Goal: Download file/media

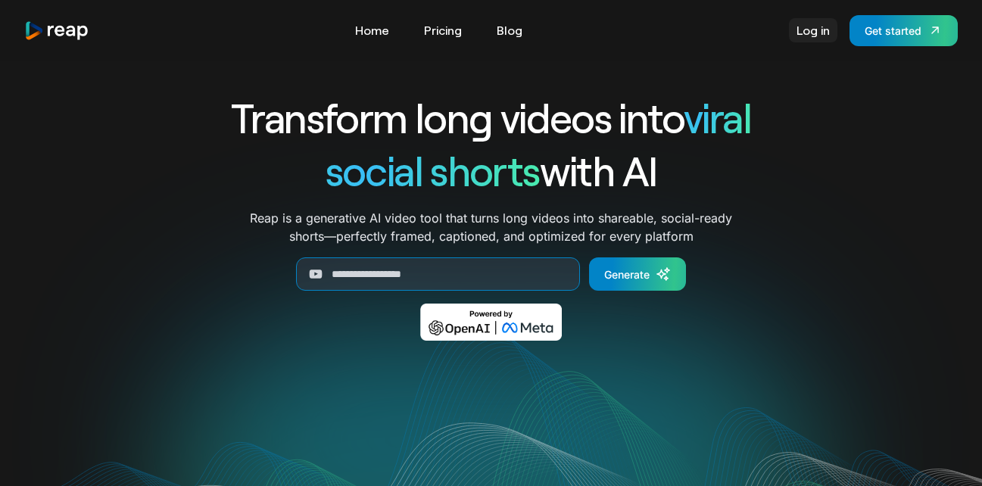
click at [830, 30] on link "Log in" at bounding box center [813, 30] width 48 height 24
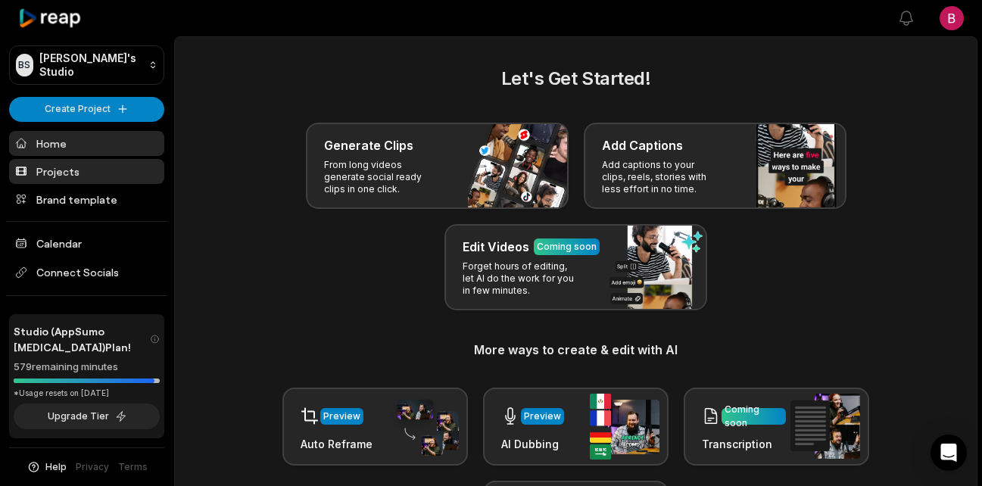
click at [67, 179] on link "Projects" at bounding box center [86, 171] width 155 height 25
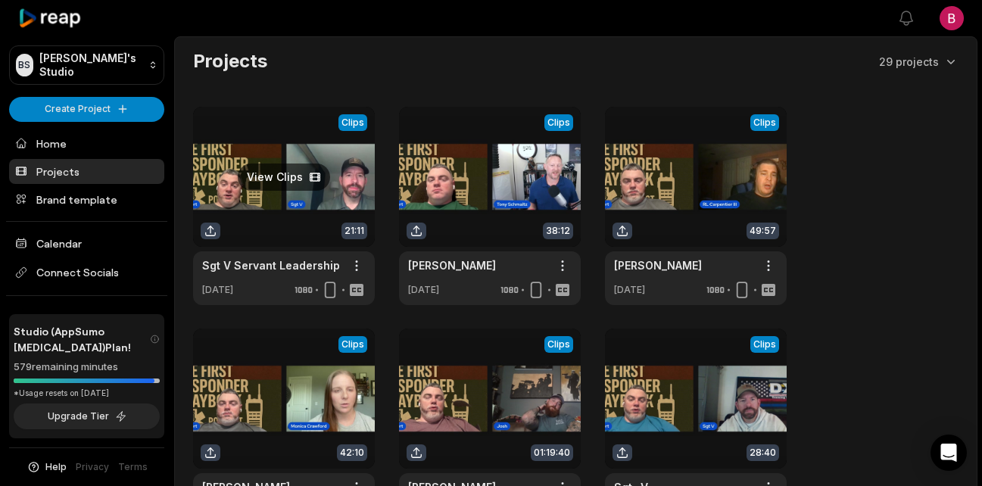
click at [278, 182] on link at bounding box center [284, 206] width 182 height 198
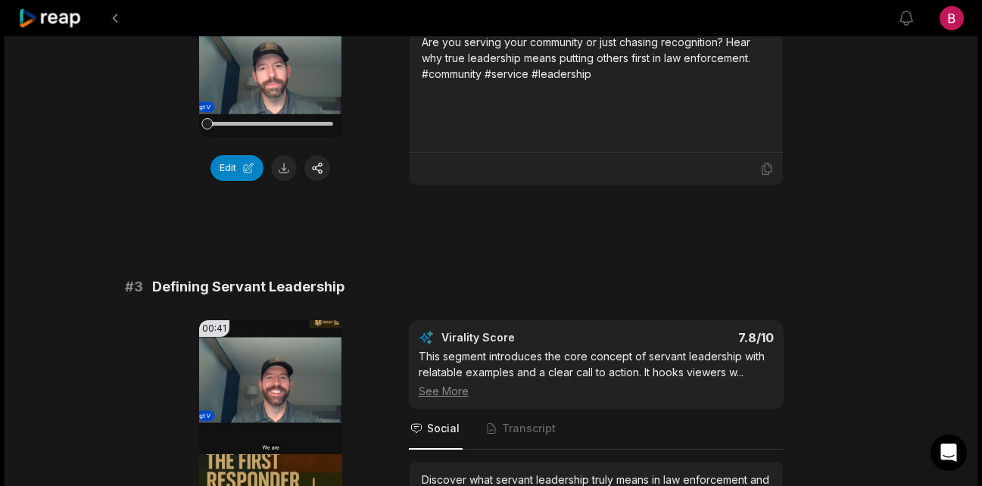
scroll to position [681, 0]
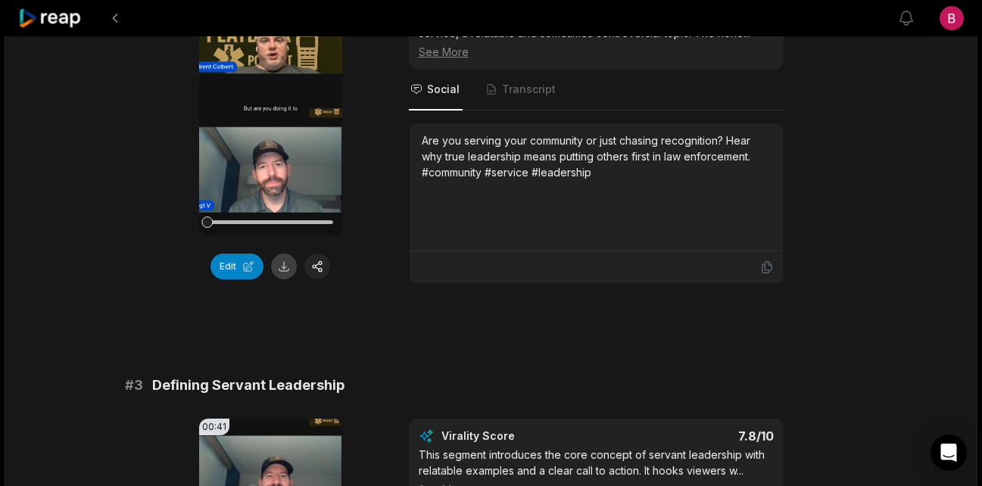
click at [278, 275] on button at bounding box center [284, 267] width 26 height 26
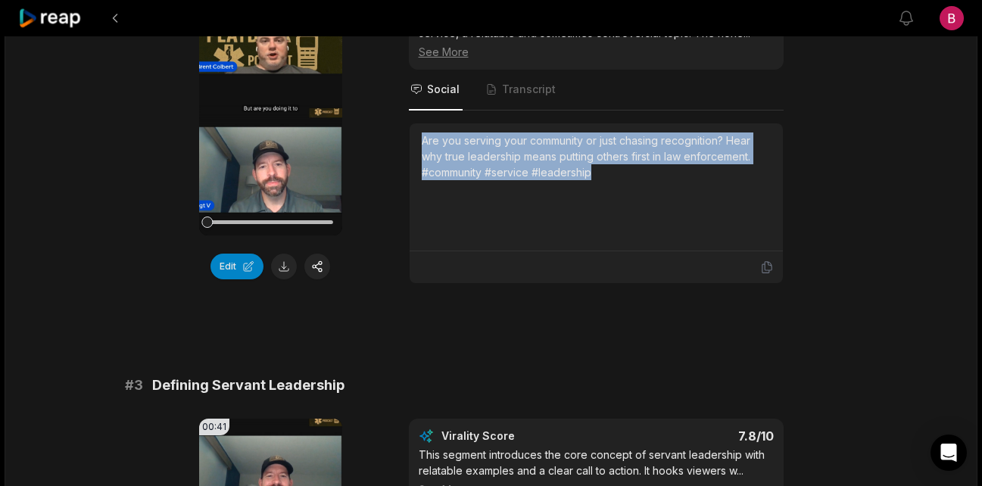
drag, startPoint x: 634, startPoint y: 180, endPoint x: 420, endPoint y: 142, distance: 216.8
click at [420, 142] on div "Are you serving your community or just chasing recognition? Hear why true leade…" at bounding box center [596, 187] width 373 height 128
copy div "Are you serving your community or just chasing recognition? Hear why true leade…"
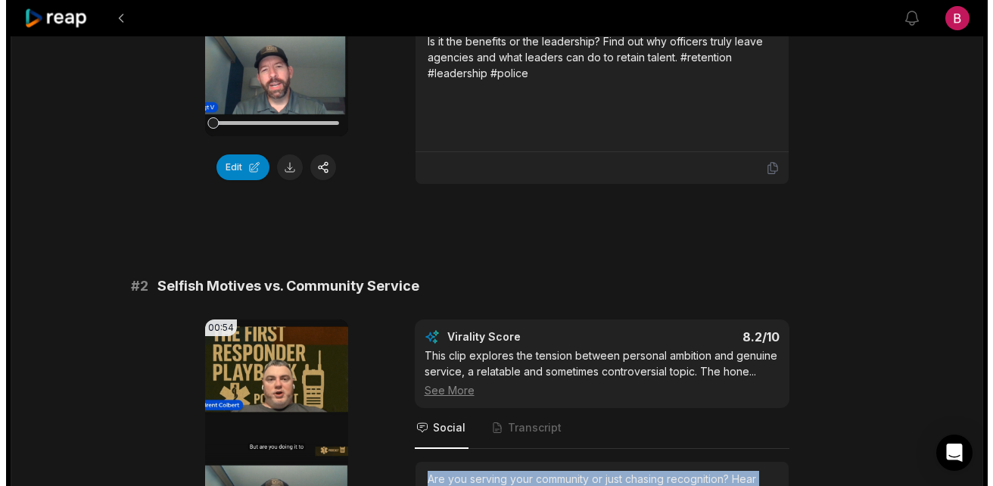
scroll to position [0, 0]
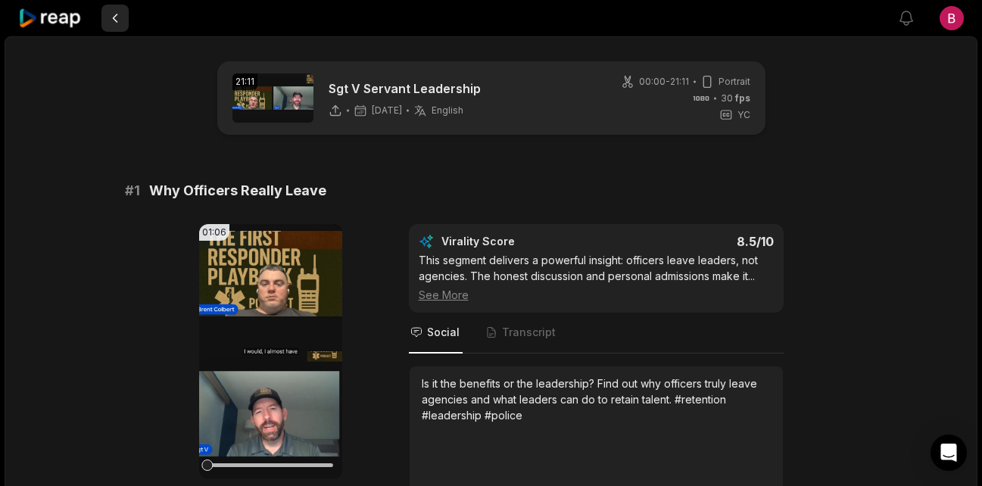
click at [117, 15] on button at bounding box center [114, 18] width 27 height 27
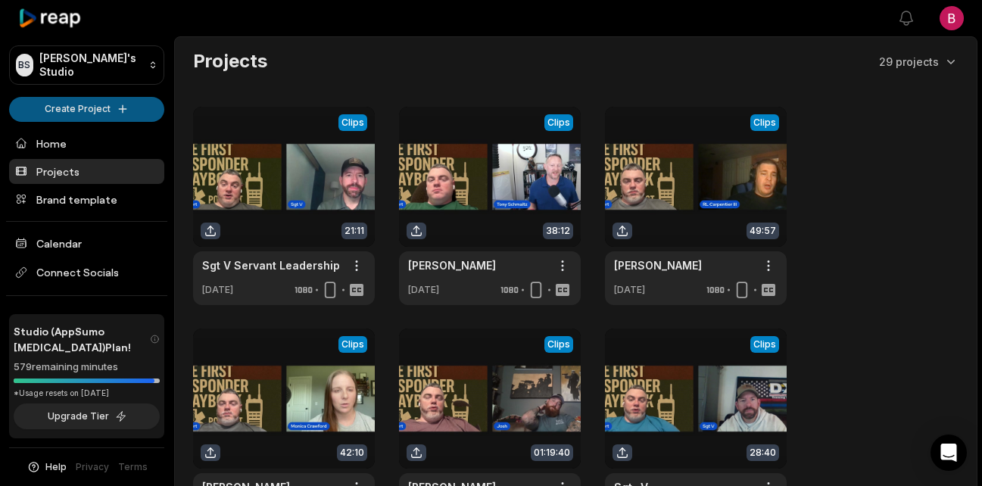
click at [101, 110] on html "BS Brent's Studio Create Project Home Projects Brand template Calendar Connect …" at bounding box center [491, 243] width 982 height 486
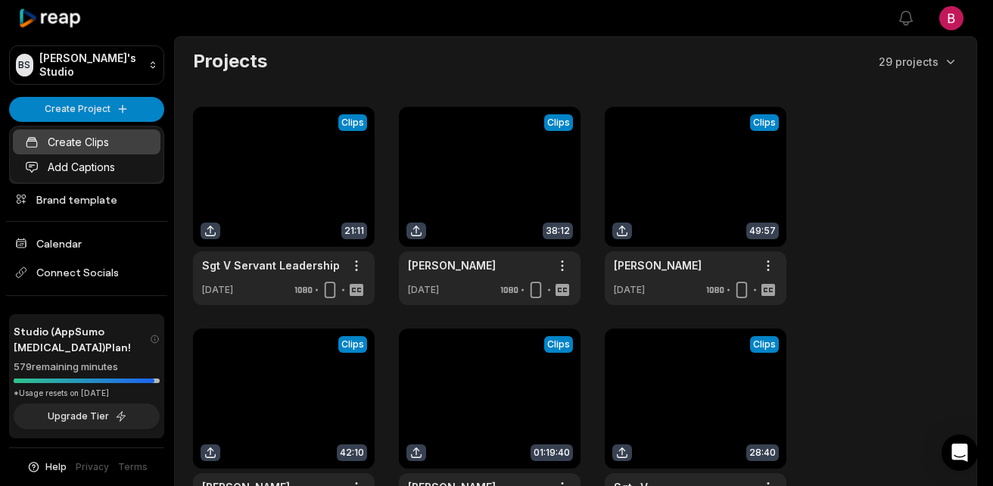
click at [108, 139] on link "Create Clips" at bounding box center [87, 141] width 148 height 25
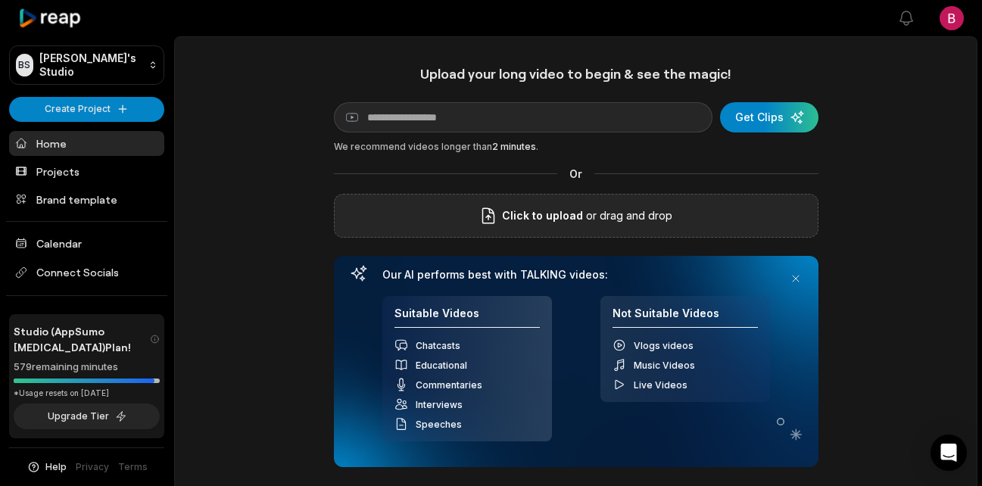
click at [583, 219] on p "or drag and drop" at bounding box center [627, 216] width 89 height 18
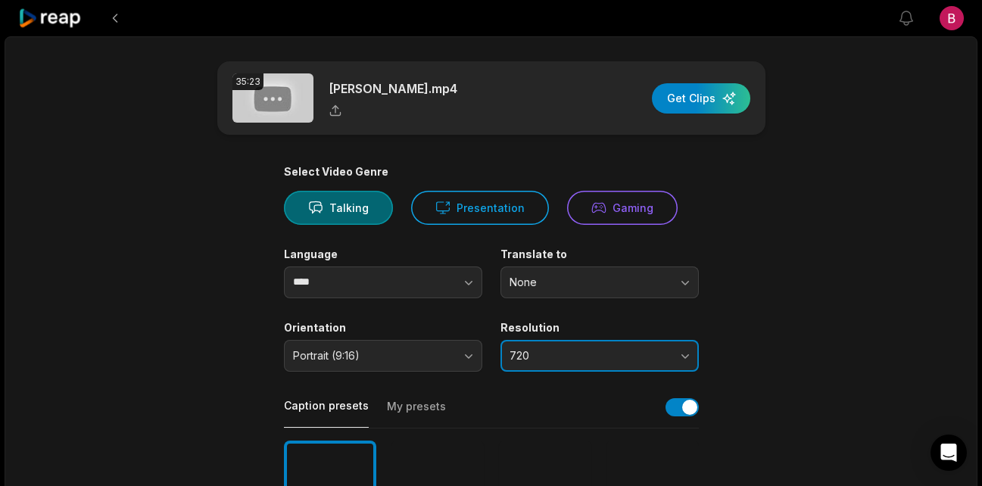
click at [592, 357] on span "720" at bounding box center [588, 356] width 159 height 14
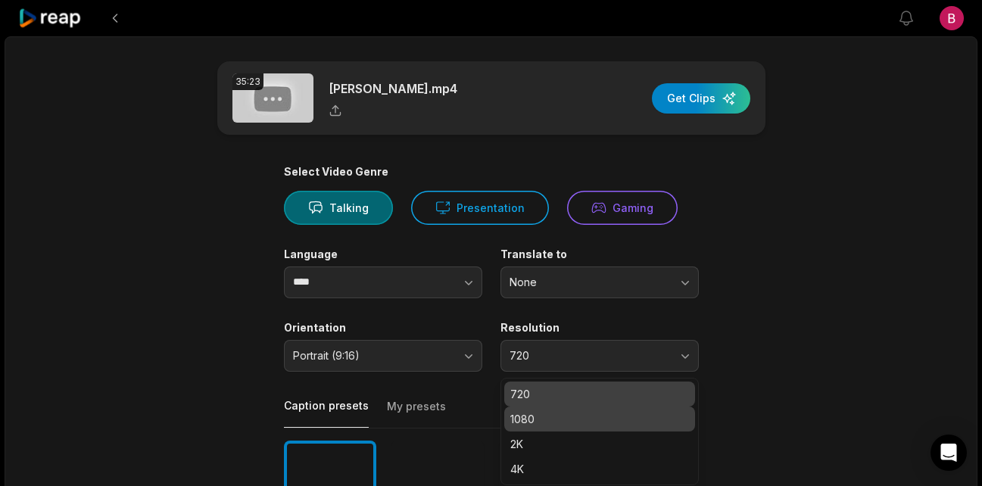
click at [570, 425] on p "1080" at bounding box center [599, 419] width 179 height 16
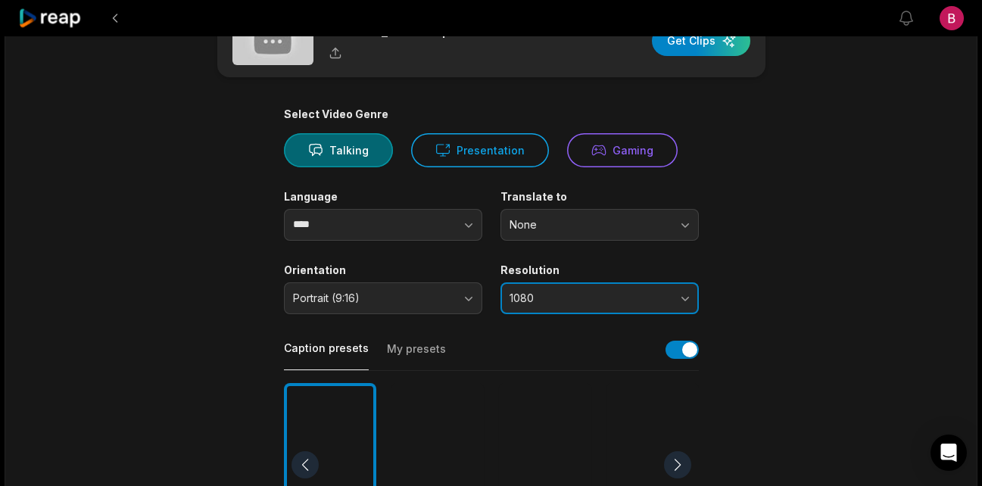
scroll to position [282, 0]
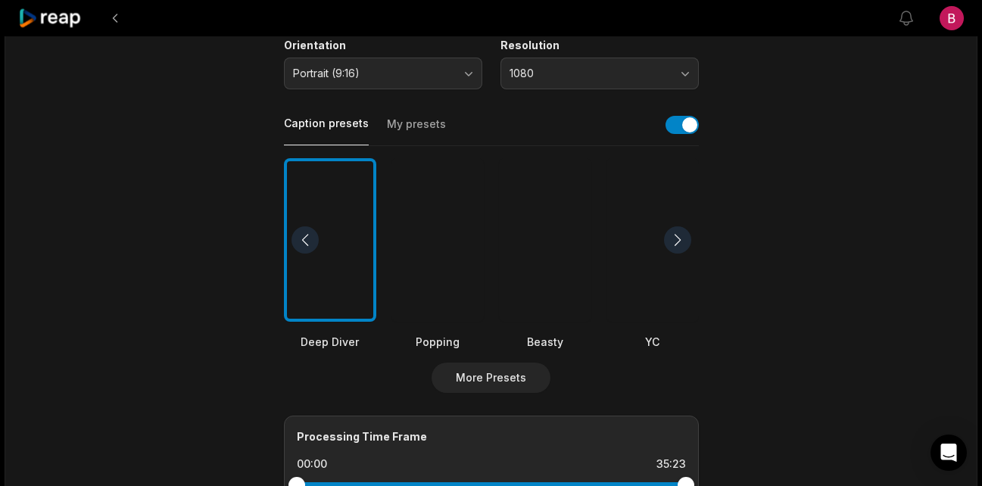
click at [436, 220] on div at bounding box center [437, 240] width 92 height 164
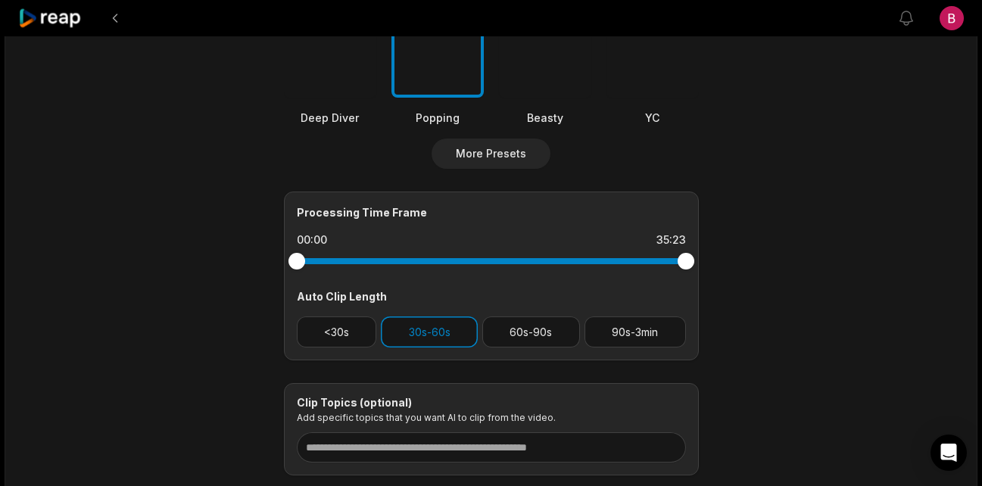
scroll to position [513, 0]
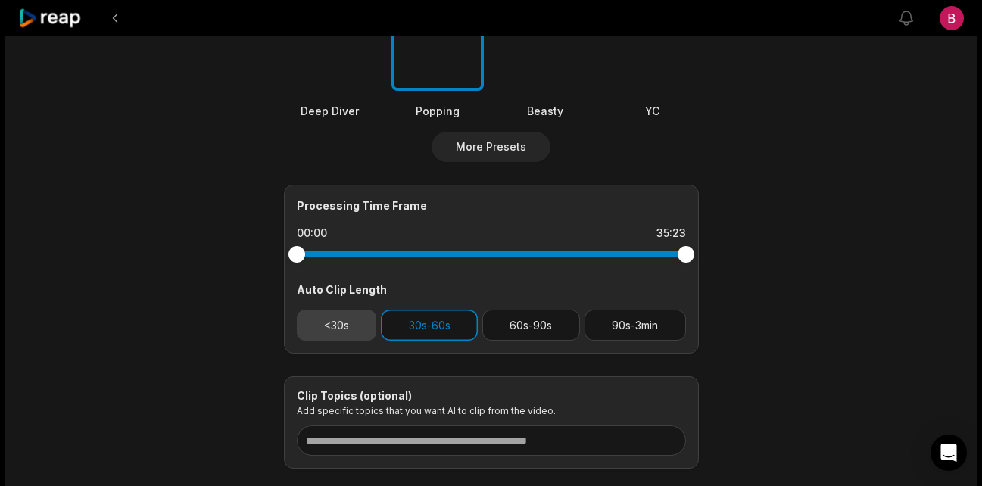
click at [357, 328] on button "<30s" at bounding box center [337, 325] width 80 height 31
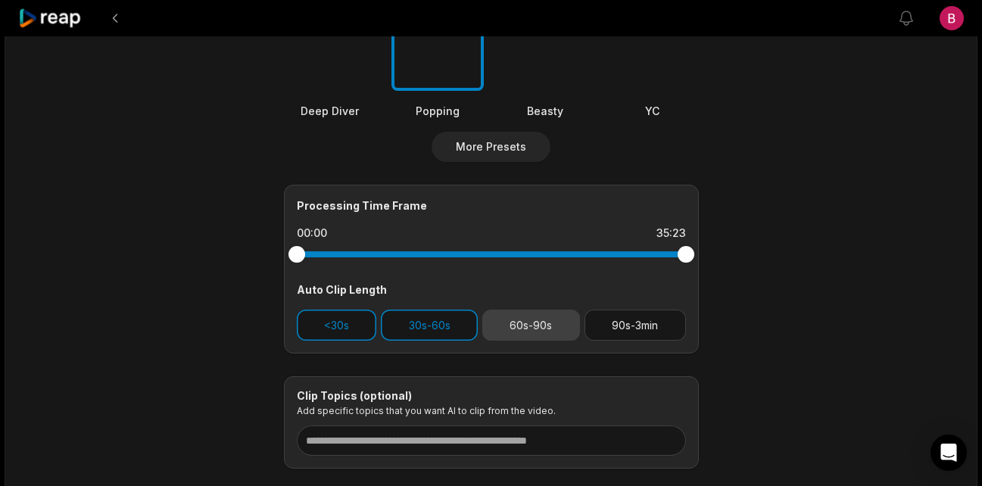
click at [519, 331] on button "60s-90s" at bounding box center [531, 325] width 98 height 31
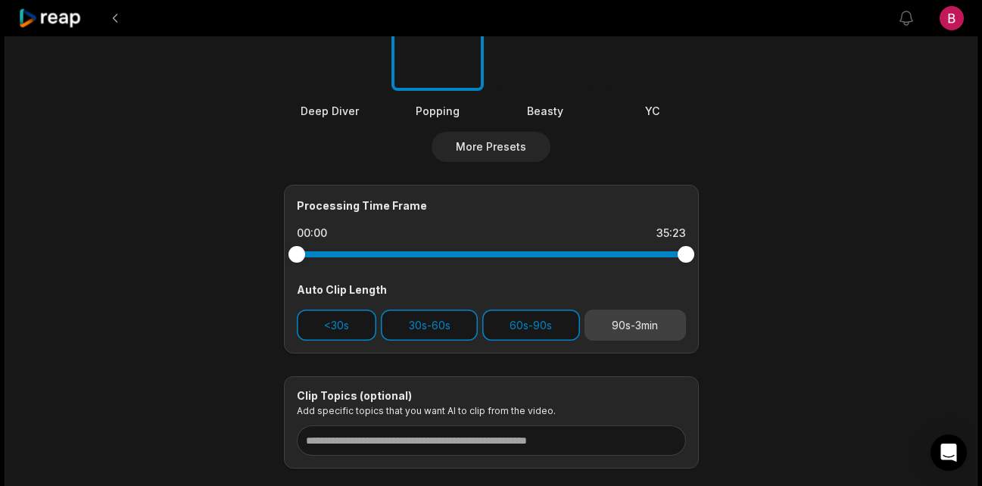
click at [631, 325] on button "90s-3min" at bounding box center [634, 325] width 101 height 31
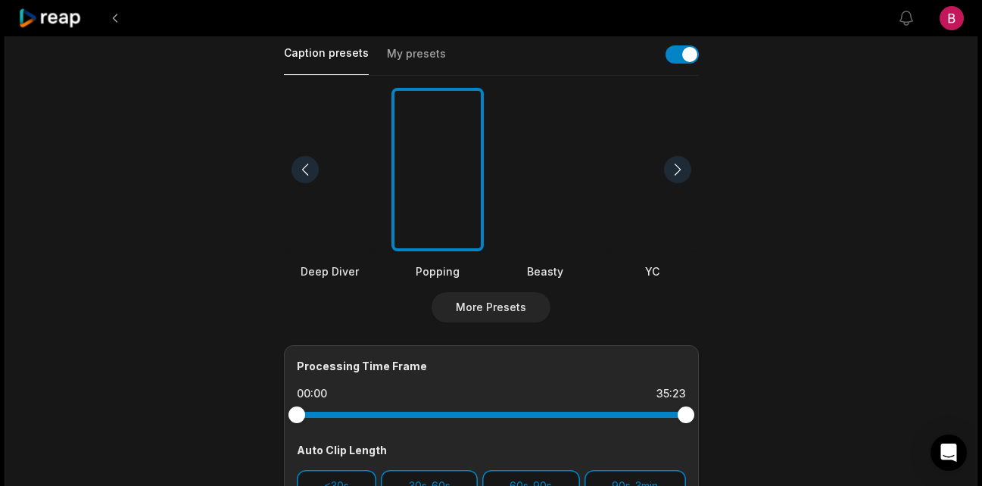
scroll to position [0, 0]
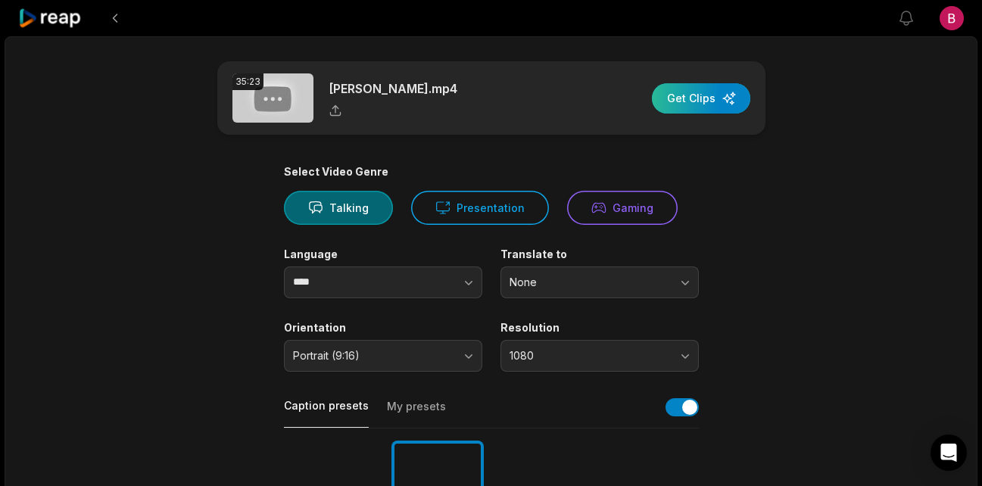
click at [728, 100] on div "button" at bounding box center [701, 98] width 98 height 30
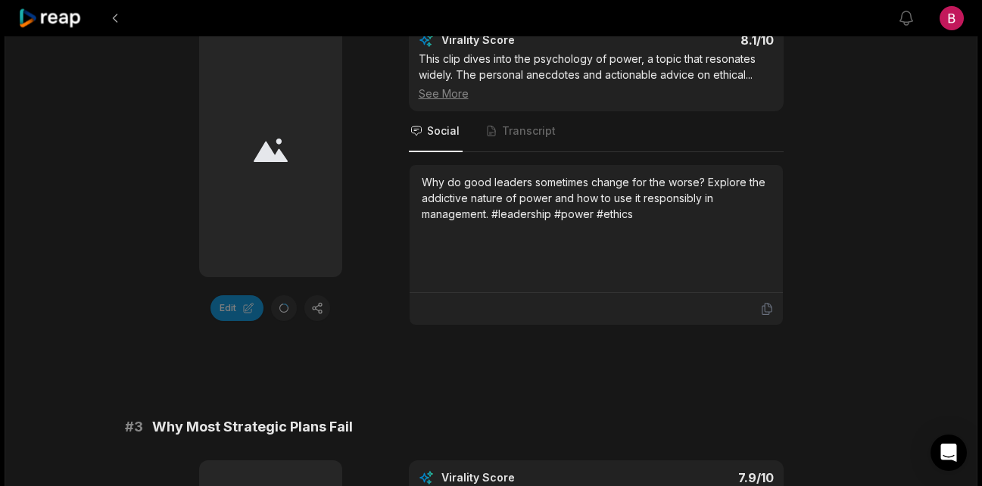
scroll to position [232, 0]
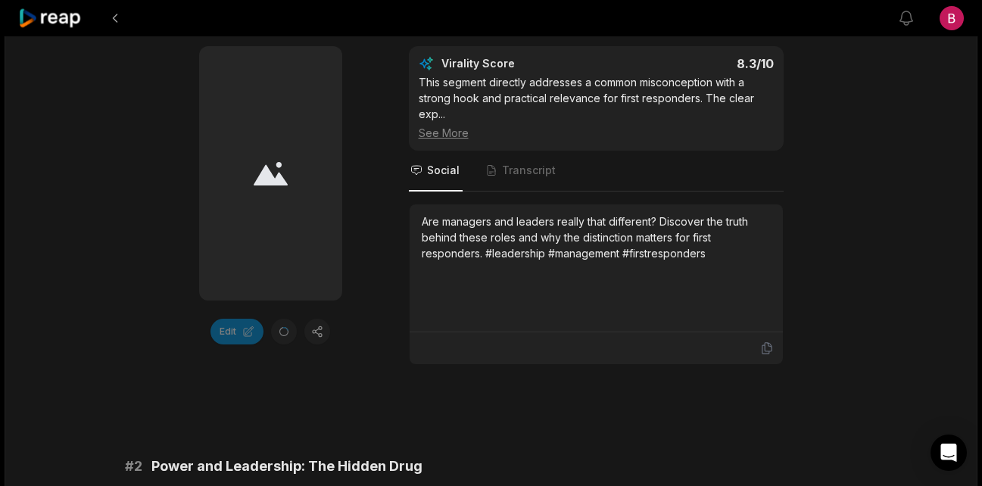
scroll to position [428, 0]
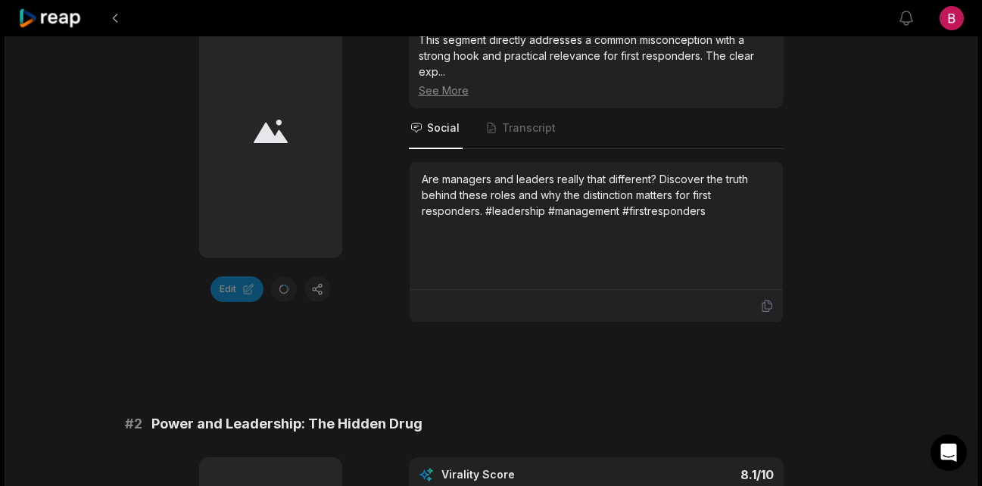
scroll to position [228, 0]
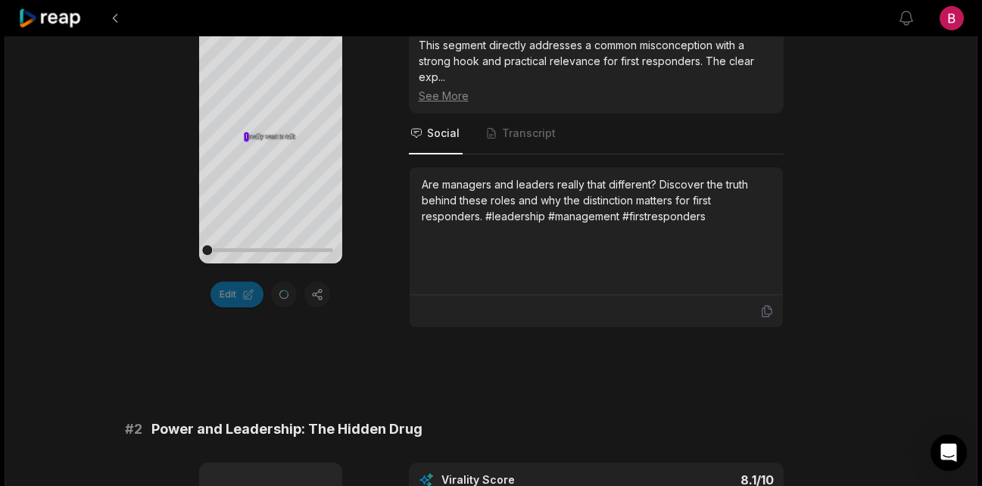
scroll to position [307, 0]
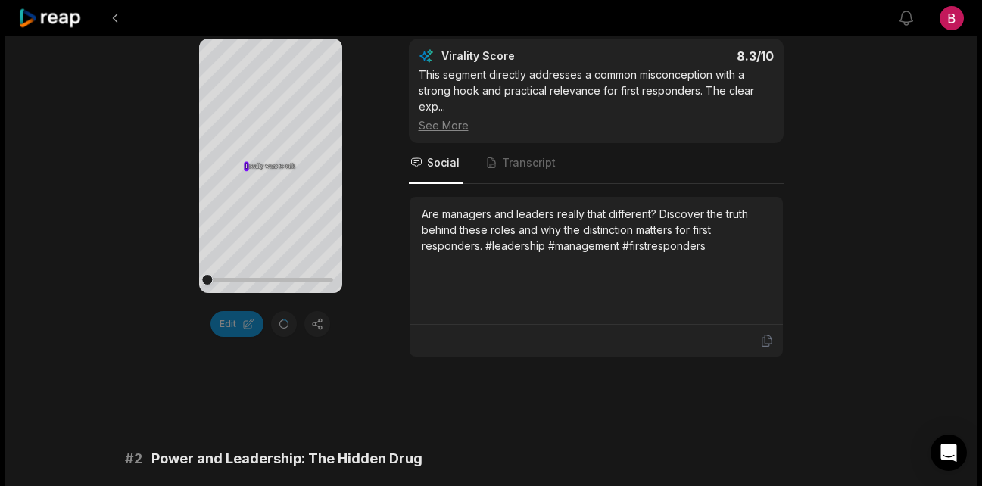
click at [428, 322] on div "Are managers and leaders really that different? Discover the truth behind these…" at bounding box center [596, 261] width 373 height 128
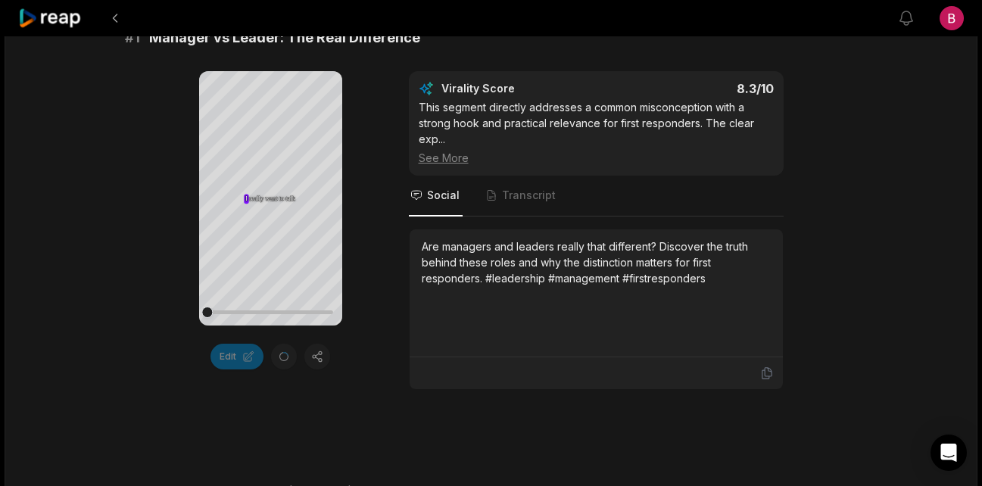
scroll to position [265, 0]
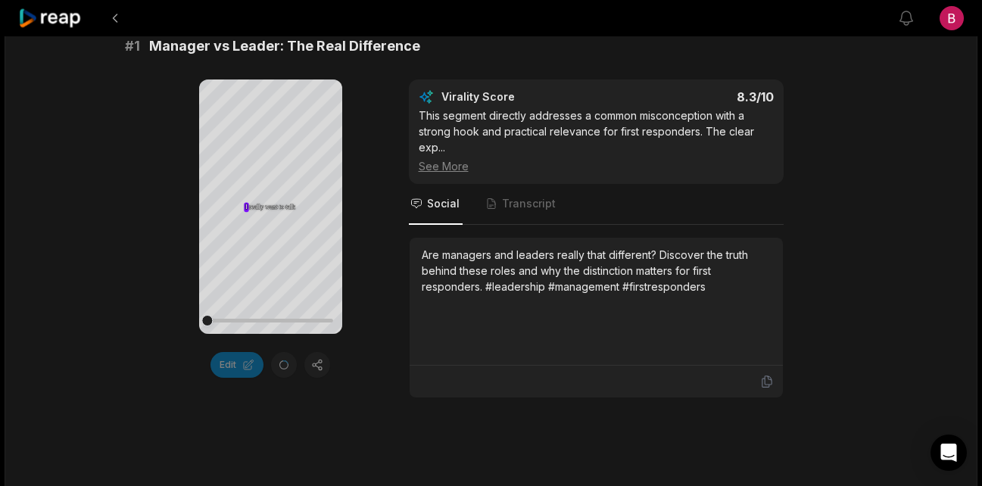
scroll to position [265, 0]
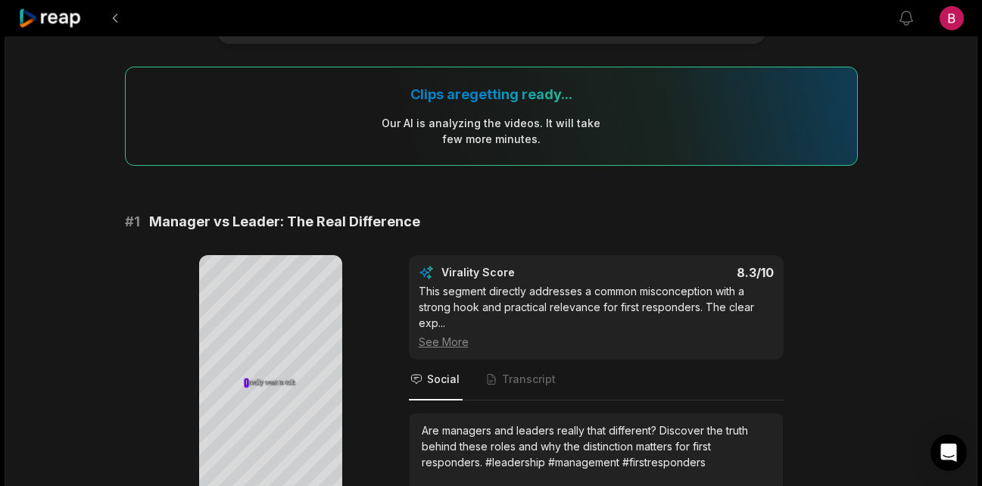
scroll to position [281, 0]
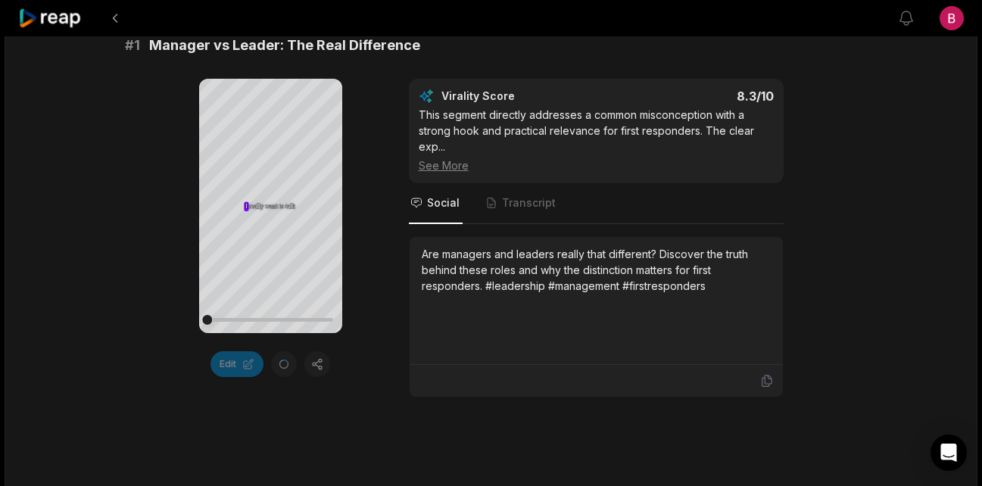
scroll to position [259, 0]
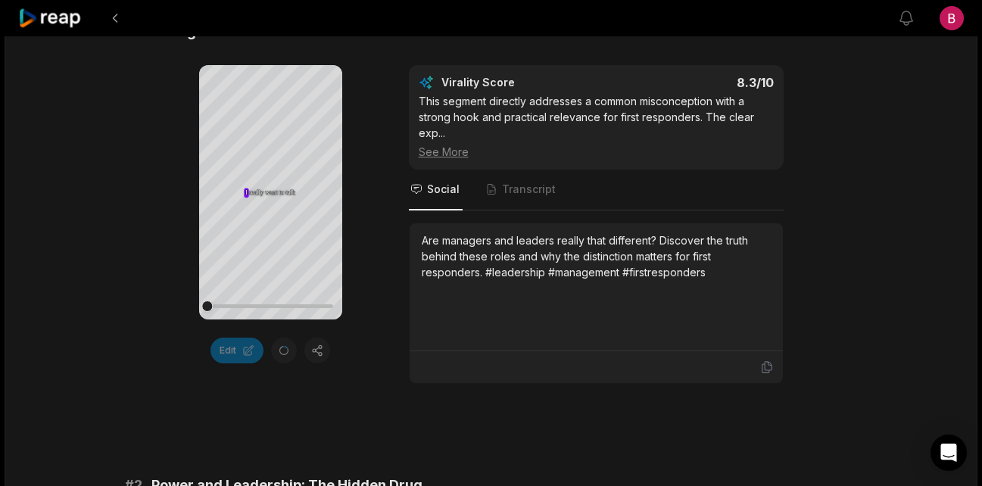
scroll to position [363, 0]
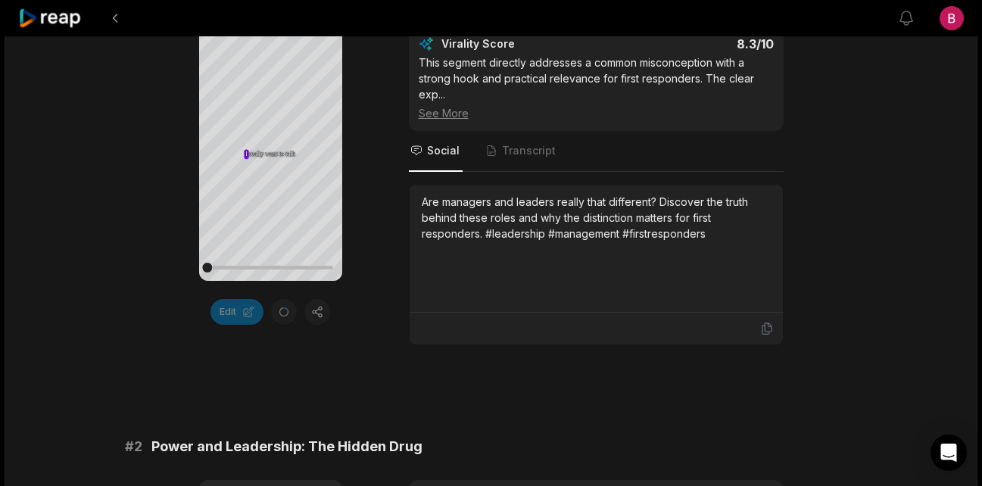
scroll to position [308, 0]
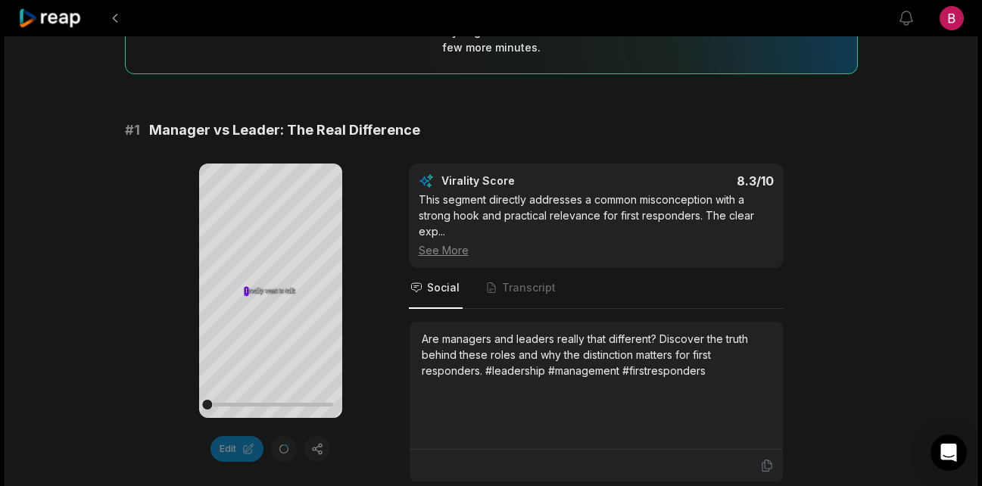
scroll to position [234, 0]
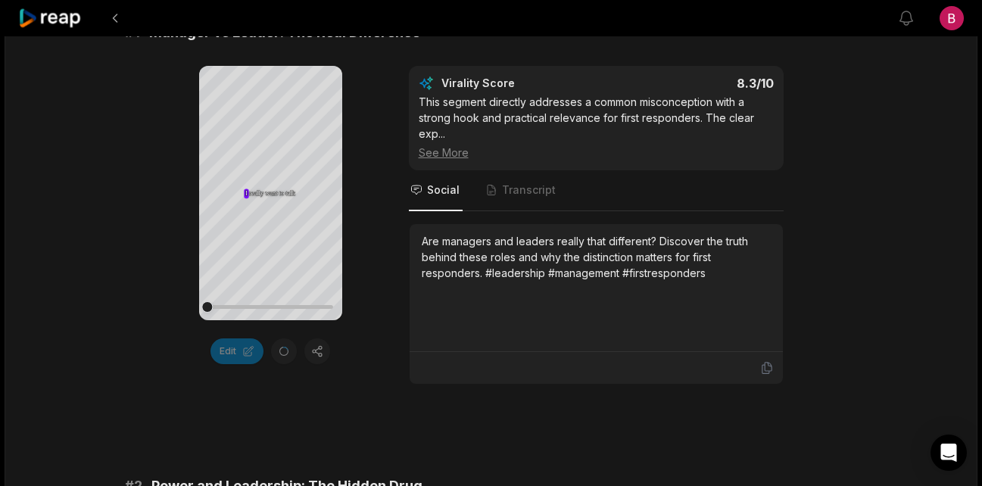
scroll to position [291, 0]
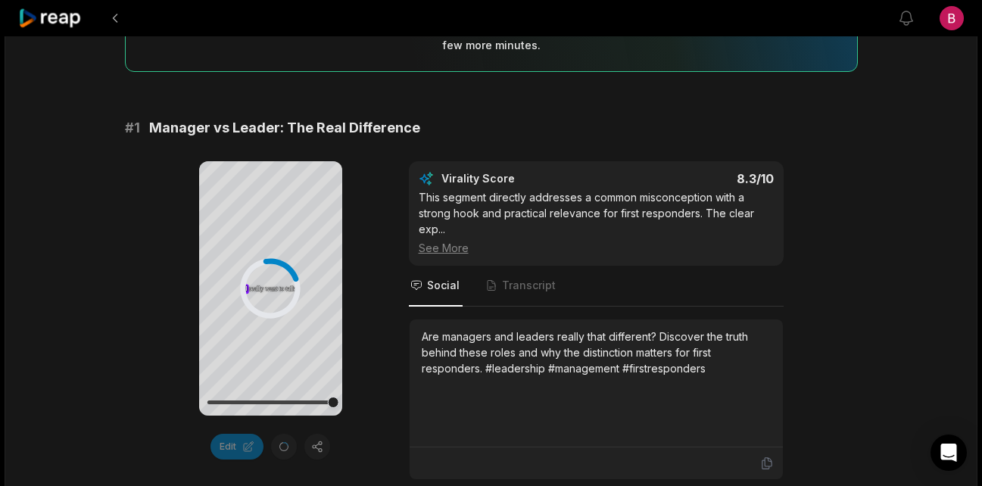
scroll to position [229, 0]
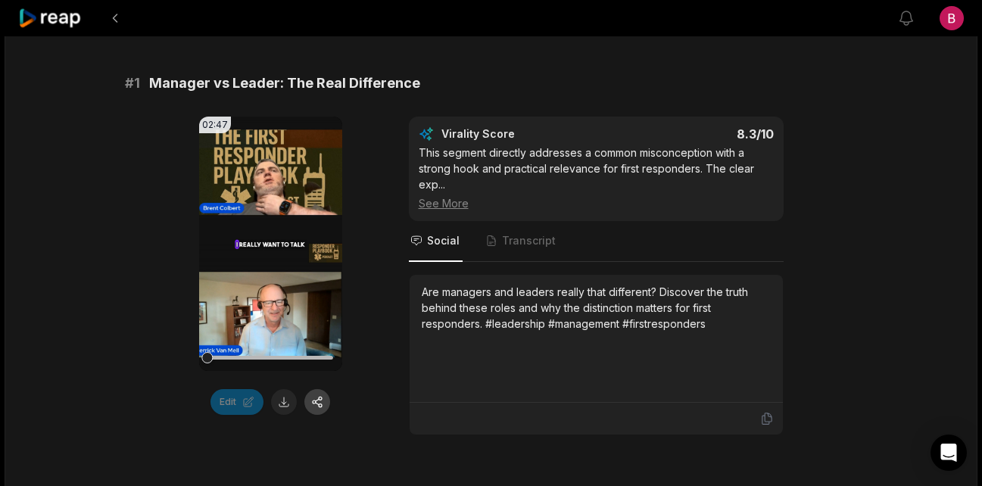
drag, startPoint x: 288, startPoint y: 405, endPoint x: 305, endPoint y: 397, distance: 19.3
click at [286, 405] on button at bounding box center [284, 402] width 26 height 26
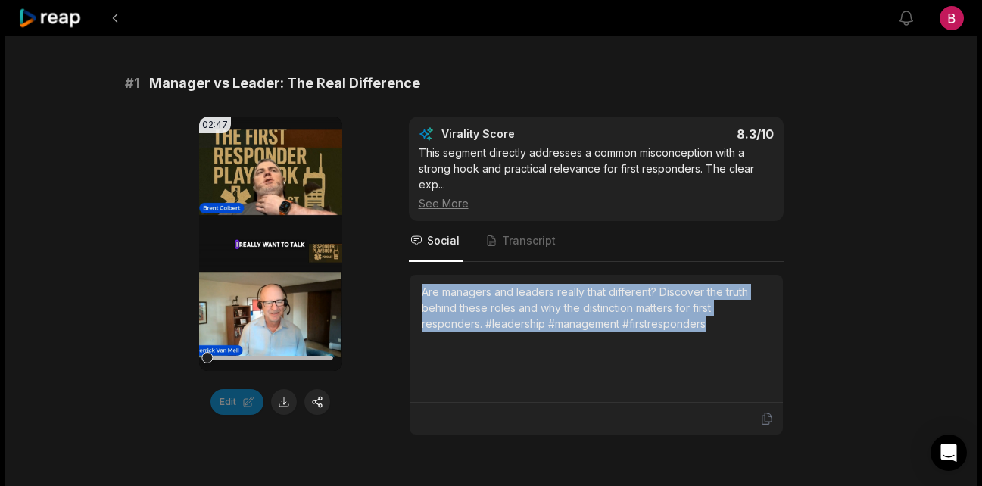
drag, startPoint x: 737, startPoint y: 346, endPoint x: 455, endPoint y: 293, distance: 286.5
click at [404, 297] on div "02:47 Your browser does not support mp4 format. Edit Virality Score 8.3 /10 Thi…" at bounding box center [491, 276] width 733 height 319
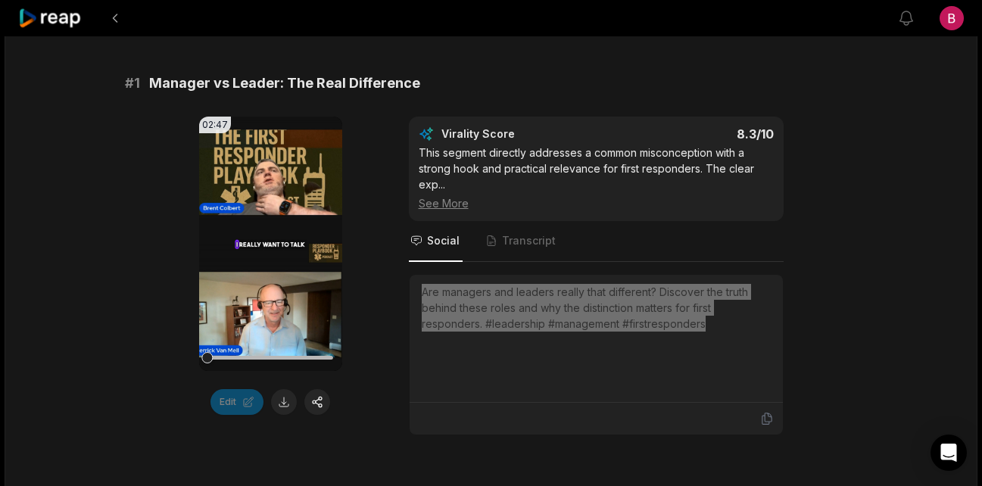
copy div "Are managers and leaders really that different? Discover the truth behind these…"
